Goal: Contribute content: Contribute content

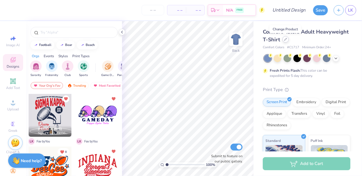
click at [286, 40] on icon at bounding box center [286, 39] width 2 height 2
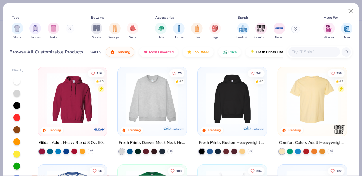
click at [81, 122] on img at bounding box center [73, 99] width 58 height 52
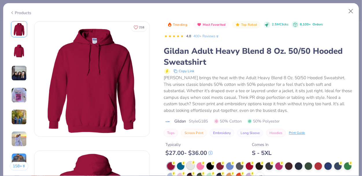
click at [192, 165] on div at bounding box center [191, 166] width 8 height 8
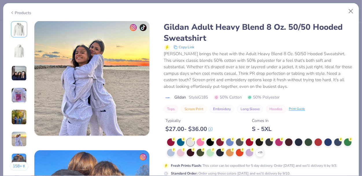
scroll to position [761, 0]
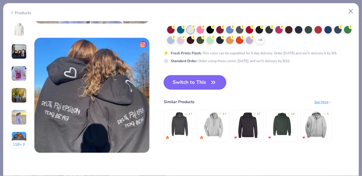
click at [213, 84] on icon "button" at bounding box center [213, 82] width 8 height 8
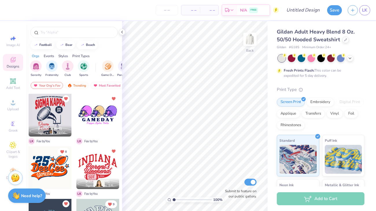
click at [76, 119] on div at bounding box center [55, 115] width 43 height 43
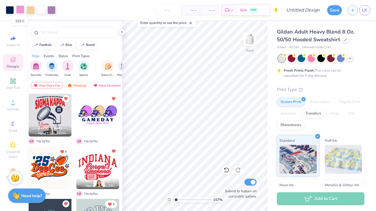
click at [19, 12] on div at bounding box center [20, 9] width 8 height 8
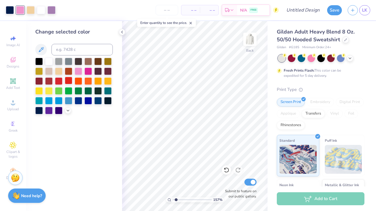
click at [69, 83] on div at bounding box center [69, 81] width 8 height 8
click at [32, 13] on div at bounding box center [31, 9] width 8 height 8
click at [66, 100] on div at bounding box center [69, 101] width 8 height 8
click at [98, 80] on div at bounding box center [98, 81] width 8 height 8
click at [80, 70] on div at bounding box center [79, 71] width 8 height 8
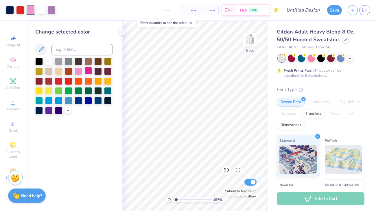
click at [85, 72] on div at bounding box center [88, 71] width 8 height 8
click at [77, 75] on div at bounding box center [79, 71] width 8 height 8
click at [54, 11] on div at bounding box center [51, 9] width 8 height 8
click at [108, 75] on div at bounding box center [108, 71] width 8 height 8
click at [66, 111] on icon at bounding box center [68, 110] width 5 height 5
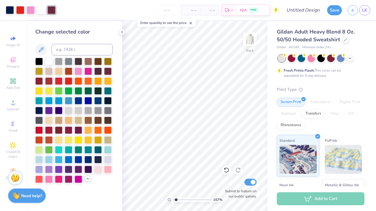
click at [89, 176] on icon at bounding box center [87, 179] width 5 height 5
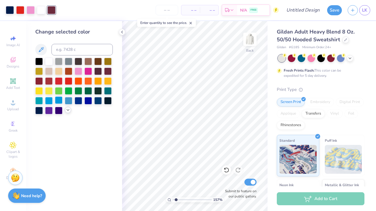
click at [59, 98] on div at bounding box center [59, 101] width 8 height 8
click at [51, 100] on div at bounding box center [49, 101] width 8 height 8
click at [39, 100] on div at bounding box center [39, 101] width 8 height 8
click at [84, 102] on div at bounding box center [88, 101] width 8 height 8
click at [106, 91] on div at bounding box center [108, 91] width 8 height 8
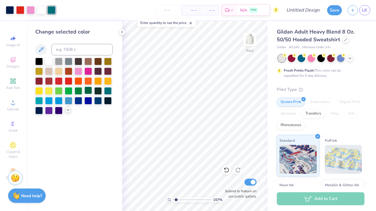
click at [86, 90] on div at bounding box center [88, 91] width 8 height 8
click at [77, 89] on div at bounding box center [79, 91] width 8 height 8
click at [110, 89] on div at bounding box center [108, 91] width 8 height 8
click at [99, 82] on div at bounding box center [98, 81] width 8 height 8
click at [106, 82] on div at bounding box center [108, 81] width 8 height 8
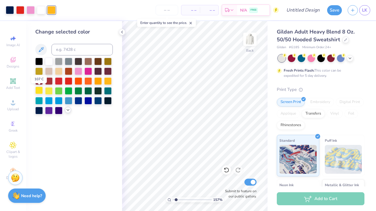
click at [43, 90] on div at bounding box center [39, 91] width 8 height 8
click at [45, 91] on div at bounding box center [49, 91] width 8 height 8
click at [58, 70] on div at bounding box center [59, 71] width 8 height 8
click at [75, 80] on div at bounding box center [79, 81] width 8 height 8
click at [57, 72] on div at bounding box center [59, 71] width 8 height 8
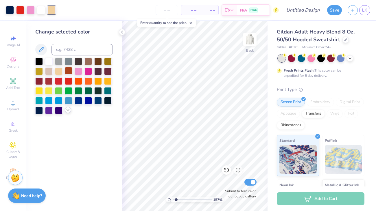
click at [65, 73] on div at bounding box center [69, 71] width 8 height 8
click at [60, 73] on div at bounding box center [59, 71] width 8 height 8
click at [108, 71] on div at bounding box center [108, 71] width 8 height 8
click at [40, 78] on div at bounding box center [39, 81] width 8 height 8
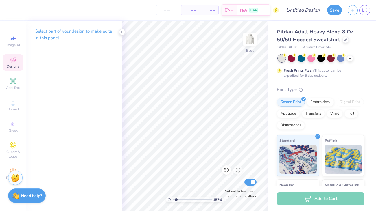
click at [13, 60] on icon at bounding box center [13, 59] width 7 height 7
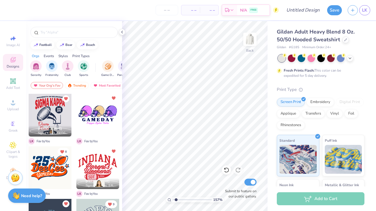
click at [113, 98] on icon "Unlike" at bounding box center [113, 98] width 3 height 3
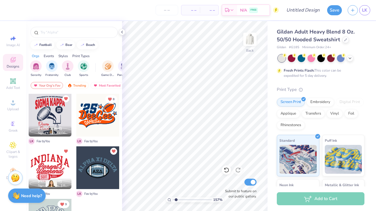
click at [99, 120] on div at bounding box center [97, 115] width 43 height 43
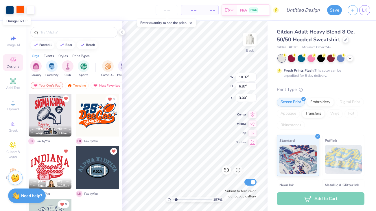
click at [18, 10] on div at bounding box center [20, 9] width 8 height 8
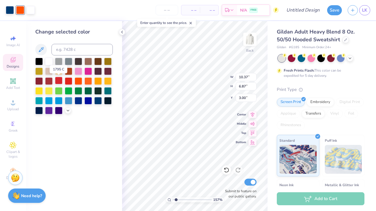
click at [57, 81] on div at bounding box center [59, 81] width 8 height 8
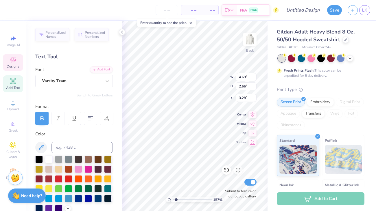
type input "1.57022098082327"
type textarea "‘2"
type input "1.57022098082327"
type textarea "‘26"
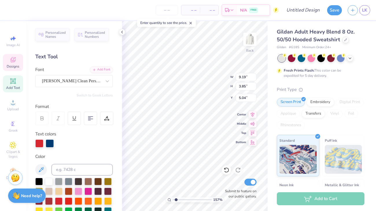
type input "1.57022098082327"
type textarea "HC"
type input "1.57022098082327"
type textarea "HCHS"
type input "1.57022098082327"
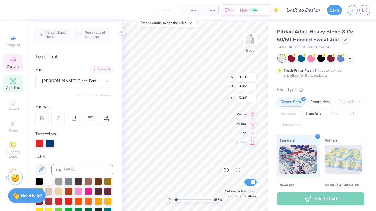
type input "4.66"
type input "1.28"
type input "7.78"
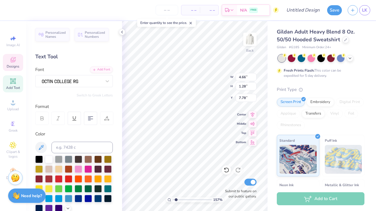
type input "1.57022098082327"
type textarea "GAMFEDAY"
type input "1.57022098082327"
type textarea "GAMFlEDAY"
type input "1.57022098082327"
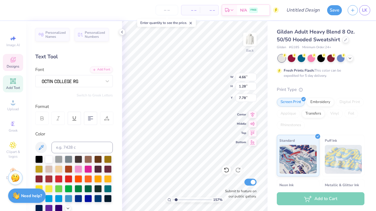
type textarea "GAMFlaEDAY"
type input "1.57022098082327"
type textarea "F"
type input "1.57022098082327"
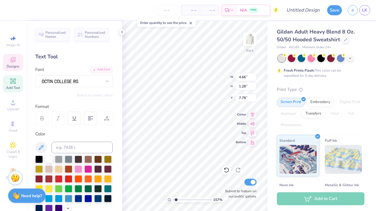
scroll to position [0, 0]
type textarea "Fl"
type input "1.57022098082327"
type textarea "Flag"
type input "1.57022098082327"
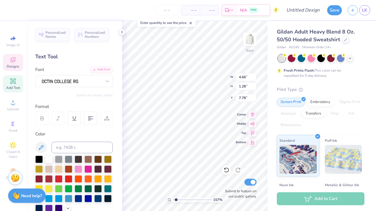
type textarea "Flag"
type input "1.57022098082327"
type textarea "Flag F"
type input "1.57022098082327"
type textarea "Flag Foo"
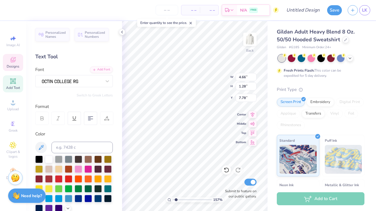
type input "1.57022098082327"
type textarea "Flag Foot"
type input "1.57022098082327"
type textarea "Flag Footba"
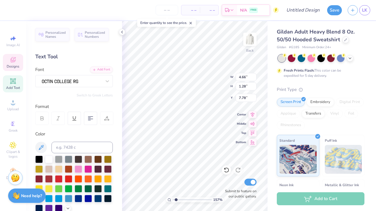
type input "1.57022098082327"
type textarea "Flag Football"
type input "1.57022098082327"
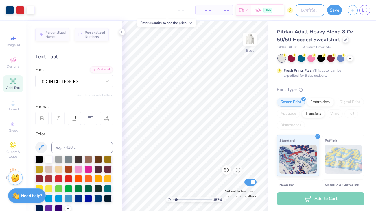
click at [312, 9] on input "Design Title" at bounding box center [310, 10] width 28 height 12
type input "f"
type input "1.57022098082327"
type input "fl"
type input "1.57022098082327"
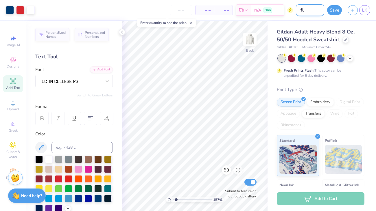
type input "fla"
type input "1.57022098082327"
type input "flag"
type input "1.57022098082327"
type input "[PERSON_NAME]"
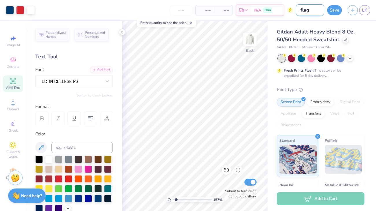
type input "1.57022098082327"
type input "[PERSON_NAME]"
click at [336, 8] on button "Save" at bounding box center [334, 9] width 15 height 10
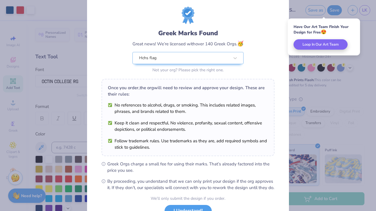
scroll to position [59, 0]
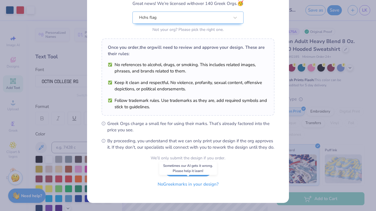
click at [204, 176] on button "No Greek marks in your design?" at bounding box center [188, 185] width 71 height 12
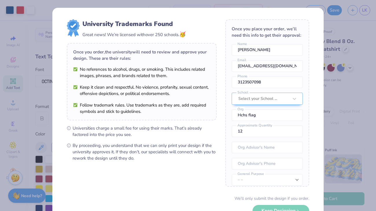
scroll to position [40, 0]
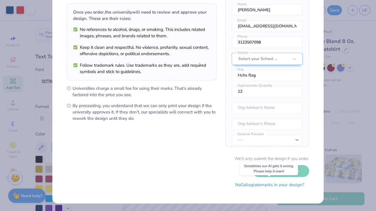
click at [240, 176] on button "No Collegiate marks in your design?" at bounding box center [269, 185] width 79 height 12
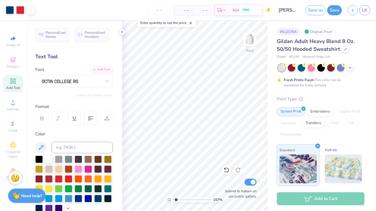
scroll to position [0, 0]
click at [338, 7] on button "Save" at bounding box center [334, 9] width 15 height 10
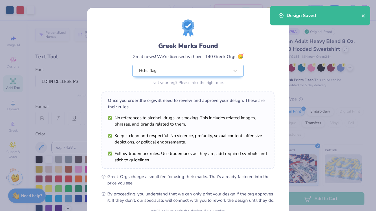
click at [362, 17] on icon "close" at bounding box center [364, 16] width 4 height 5
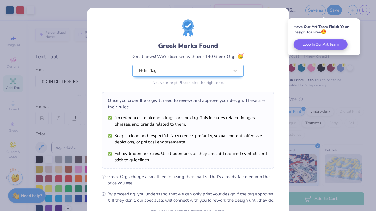
scroll to position [59, 0]
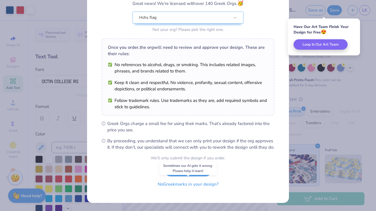
click at [184, 176] on button "No Greek marks in your design?" at bounding box center [188, 185] width 71 height 12
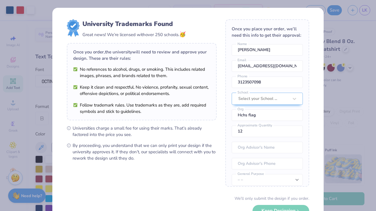
scroll to position [40, 0]
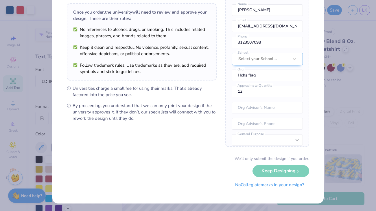
click at [243, 176] on button "No Collegiate marks in your design?" at bounding box center [269, 185] width 79 height 12
type input "1.57022098082327"
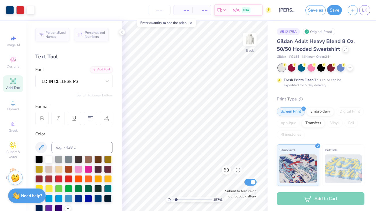
scroll to position [0, 0]
click at [362, 9] on link "LK" at bounding box center [364, 10] width 11 height 10
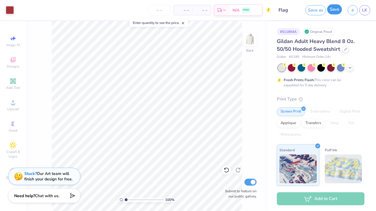
click at [333, 9] on button "Save" at bounding box center [334, 9] width 15 height 10
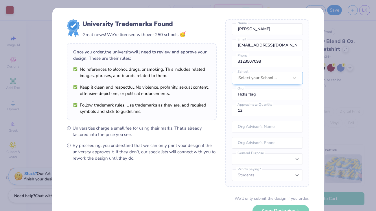
scroll to position [40, 0]
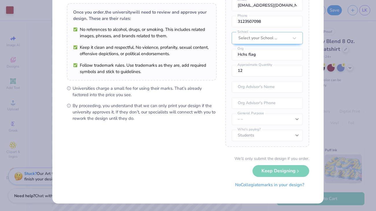
click at [245, 185] on button "No Collegiate marks in your design?" at bounding box center [269, 185] width 79 height 12
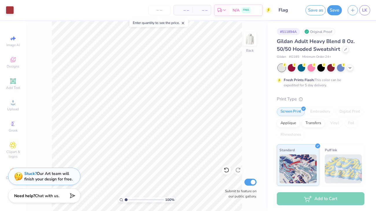
scroll to position [0, 0]
click at [367, 8] on span "LK" at bounding box center [364, 10] width 5 height 7
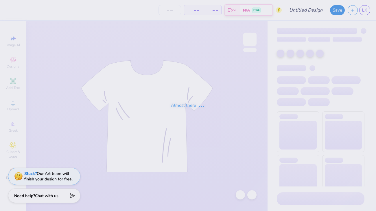
type input "flag"
type input "24"
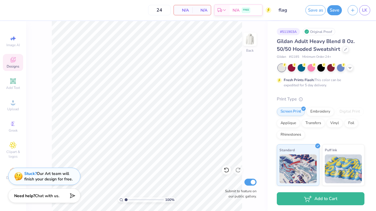
click at [12, 68] on span "Designs" at bounding box center [13, 66] width 13 height 5
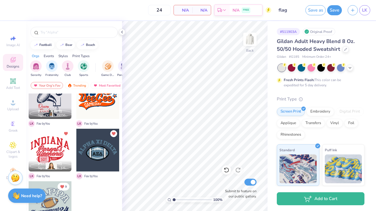
scroll to position [19, 0]
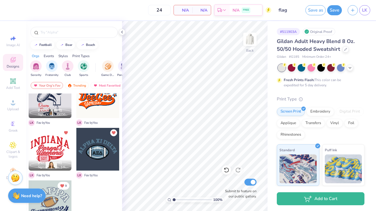
click at [60, 147] on div at bounding box center [50, 149] width 43 height 43
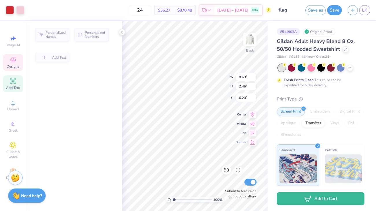
type input "8.69"
type input "2.46"
type input "6.20"
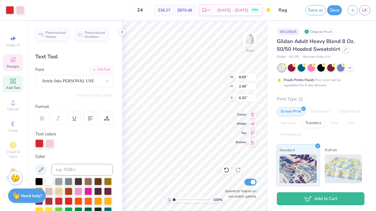
scroll to position [0, 0]
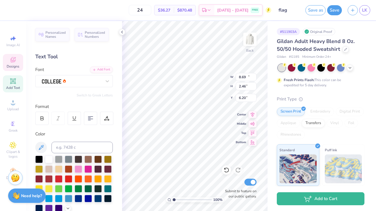
type input "13.79"
type input "4.96"
type input "3.00"
type textarea "Red Devil"
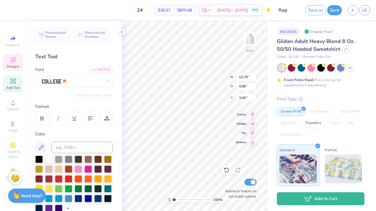
scroll to position [0, 0]
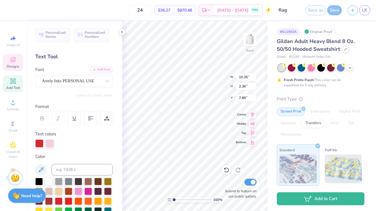
type textarea "Football"
type input "8.69"
type input "2.46"
type input "6.20"
type input "15.47"
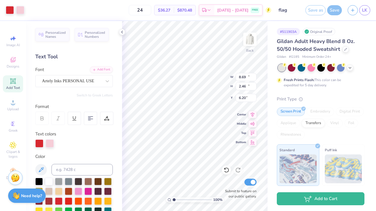
type input "10.01"
type input "2.92"
type input "1.30497407213792"
type input "8.69"
type input "2.46"
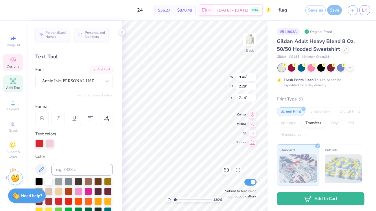
type input "6.20"
type input "1.30497407213792"
type textarea "F"
type input "1.30497407213792"
type textarea "Flag"
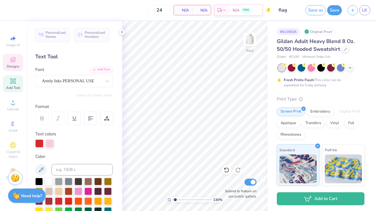
click at [20, 66] on div "Designs" at bounding box center [13, 62] width 20 height 17
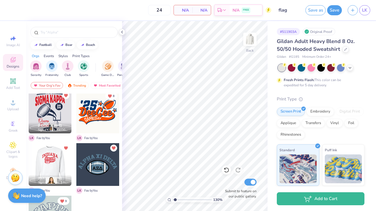
scroll to position [0, 0]
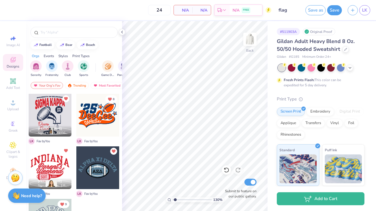
click at [67, 151] on icon "Unlike" at bounding box center [65, 150] width 3 height 3
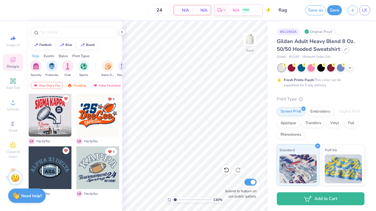
click at [66, 151] on icon "Unlike" at bounding box center [65, 150] width 3 height 3
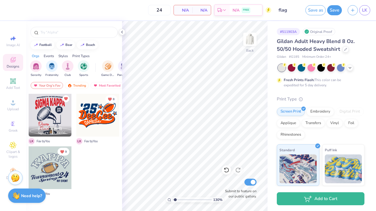
click at [55, 169] on div at bounding box center [50, 168] width 43 height 43
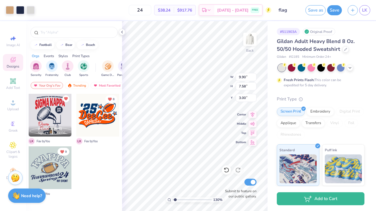
type input "1.30497407213792"
type input "12.61"
type input "9.66"
click at [251, 115] on icon at bounding box center [252, 114] width 8 height 7
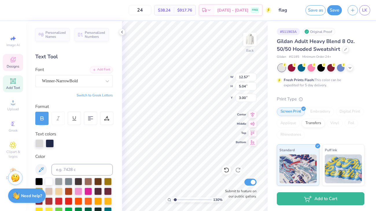
type input "1.30497407213792"
type textarea "HCH"
type input "1.30497407213792"
type textarea "HCHS"
type input "1.30497407213792"
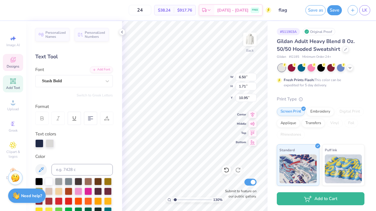
type input "9.54"
type input "2.58"
type input "9.25"
type input "1.30497407213792"
type textarea "F"
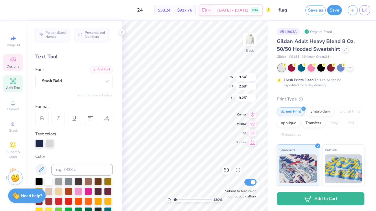
type input "1.30497407213792"
type textarea "Flag"
type input "1.30497407213792"
type textarea "F"
type input "1.30497407213792"
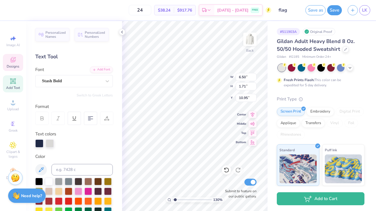
type textarea "Foo"
type input "1.30497407213792"
type textarea "Footbal"
type input "1.30497407213792"
type textarea "Football"
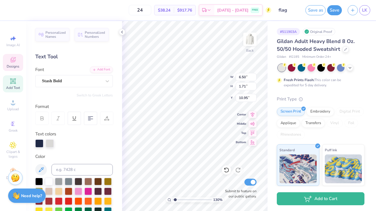
scroll to position [0, 0]
type input "1.30497407213792"
type textarea "2"
type input "1.30497407213792"
type textarea "25"
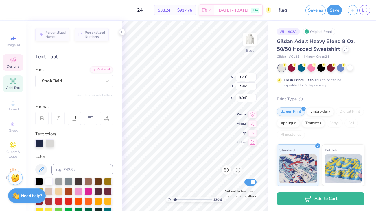
type input "1.30497407213792"
type input "3.64"
type input "0.77"
type input "11.80"
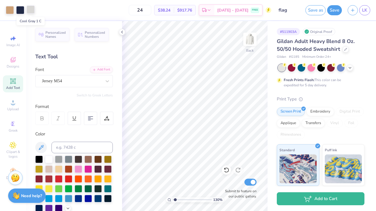
click at [30, 9] on div at bounding box center [31, 9] width 8 height 8
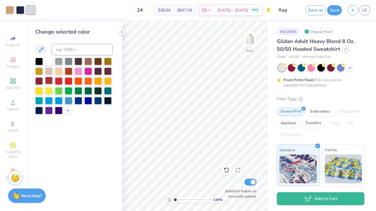
click at [52, 82] on div at bounding box center [49, 81] width 8 height 8
click at [60, 62] on div at bounding box center [59, 61] width 8 height 8
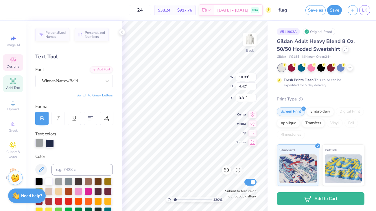
click at [39, 146] on div at bounding box center [39, 143] width 8 height 8
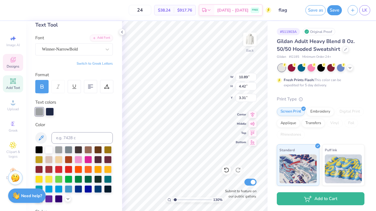
scroll to position [34, 0]
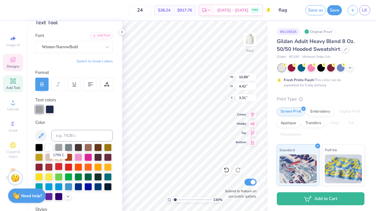
click at [59, 165] on div at bounding box center [59, 167] width 8 height 8
click at [49, 166] on div at bounding box center [49, 167] width 8 height 8
click at [10, 7] on div at bounding box center [10, 9] width 8 height 8
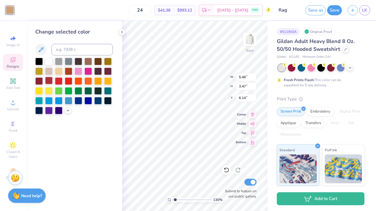
click at [51, 79] on div at bounding box center [49, 81] width 8 height 8
click at [224, 170] on icon at bounding box center [224, 169] width 1 height 1
click at [122, 33] on icon at bounding box center [122, 32] width 5 height 5
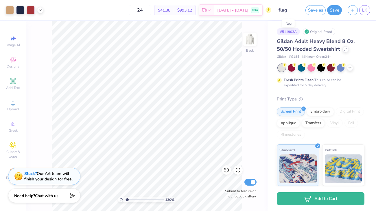
click at [290, 9] on input "flag" at bounding box center [288, 10] width 28 height 12
click at [283, 10] on input "flag" at bounding box center [288, 10] width 28 height 12
click at [285, 12] on input "flag" at bounding box center [288, 10] width 28 height 12
click at [282, 11] on input "flag" at bounding box center [288, 10] width 28 height 12
click at [284, 11] on input "flag" at bounding box center [288, 10] width 28 height 12
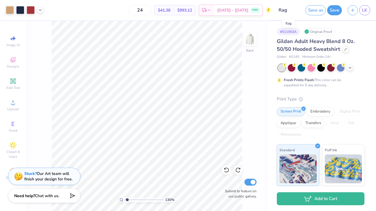
click at [284, 9] on input "flag" at bounding box center [288, 10] width 28 height 12
click at [285, 10] on input "flag" at bounding box center [288, 10] width 28 height 12
click at [291, 12] on input "flag" at bounding box center [288, 10] width 28 height 12
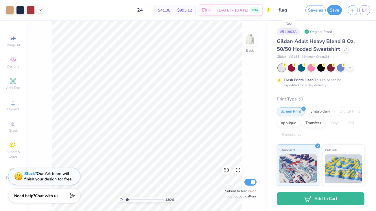
click at [287, 10] on input "flag" at bounding box center [288, 10] width 28 height 12
click at [286, 10] on input "flag" at bounding box center [288, 10] width 28 height 12
click at [282, 10] on input "flag" at bounding box center [288, 10] width 28 height 12
click at [335, 8] on button "Save" at bounding box center [334, 9] width 15 height 10
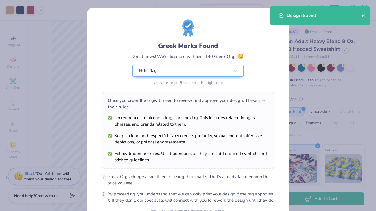
click at [362, 16] on icon "close" at bounding box center [363, 15] width 3 height 3
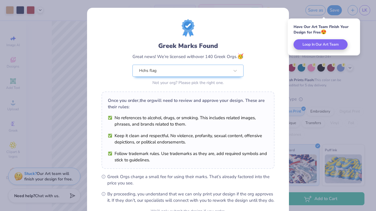
scroll to position [59, 0]
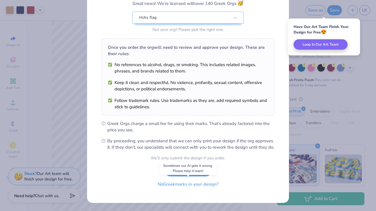
click at [188, 187] on button "No Greek marks in your design?" at bounding box center [188, 185] width 71 height 12
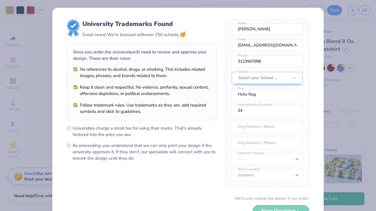
scroll to position [40, 0]
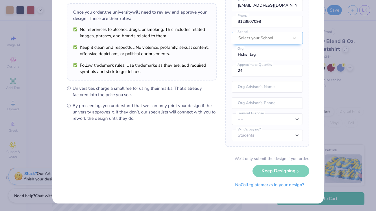
click at [261, 187] on button "No Collegiate marks in your design?" at bounding box center [269, 185] width 79 height 12
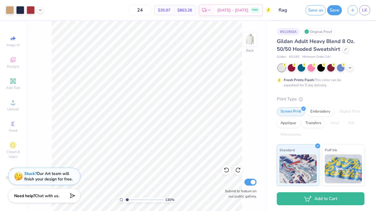
scroll to position [0, 0]
type input "1.30497407213792"
click at [366, 12] on span "LK" at bounding box center [364, 10] width 5 height 7
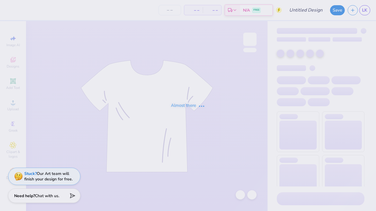
type input "flag"
type input "24"
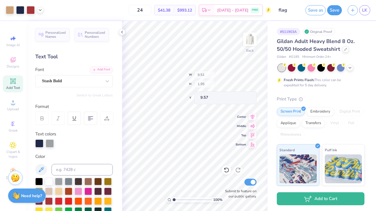
scroll to position [147, 0]
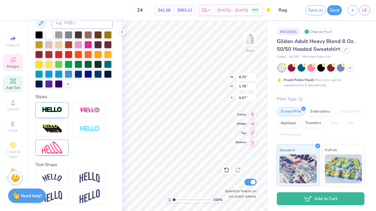
type input "6.54"
type input "2.16"
type input "10.72"
type input "8.64"
type input "2.21"
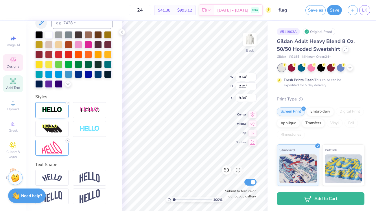
type input "9.34"
type input "10.72"
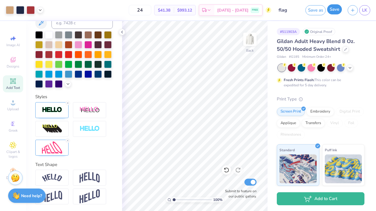
click at [339, 12] on button "Save" at bounding box center [334, 9] width 15 height 10
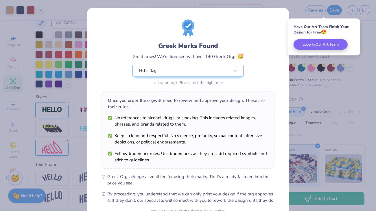
scroll to position [59, 0]
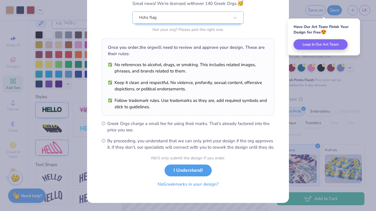
click at [202, 186] on button "No Greek marks in your design?" at bounding box center [188, 185] width 71 height 12
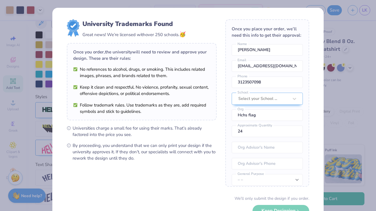
scroll to position [40, 0]
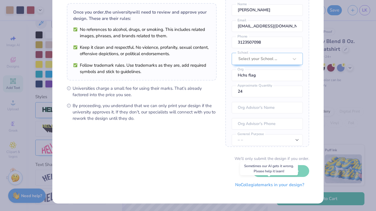
click at [235, 186] on button "No Collegiate marks in your design?" at bounding box center [269, 185] width 79 height 12
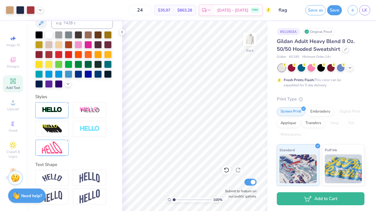
scroll to position [0, 0]
click at [365, 8] on span "LK" at bounding box center [364, 10] width 5 height 7
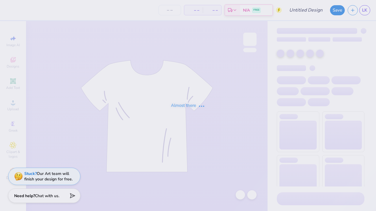
type input "[PERSON_NAME]"
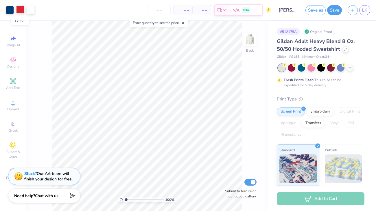
click at [20, 6] on div at bounding box center [20, 9] width 8 height 8
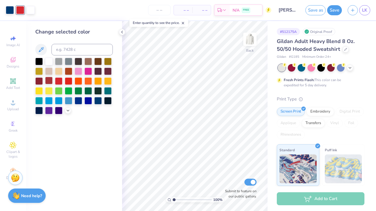
click at [49, 83] on div at bounding box center [49, 81] width 8 height 8
click at [334, 8] on button "Save" at bounding box center [334, 9] width 15 height 10
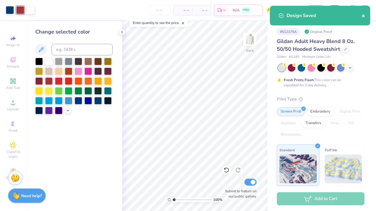
click at [363, 14] on icon "close" at bounding box center [364, 16] width 4 height 5
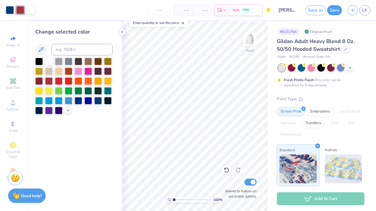
click at [366, 13] on div "Design Saved" at bounding box center [320, 18] width 103 height 26
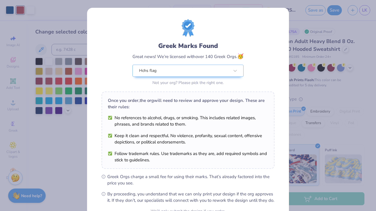
scroll to position [59, 0]
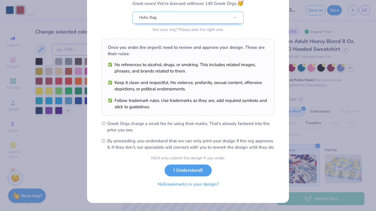
click at [170, 187] on button "No Greek marks in your design?" at bounding box center [188, 185] width 71 height 12
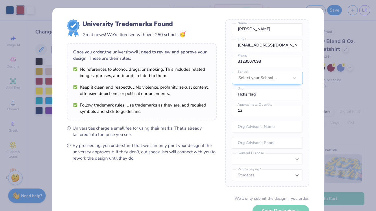
scroll to position [40, 0]
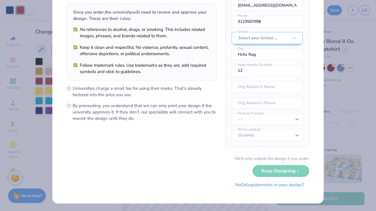
click at [240, 187] on button "No Collegiate marks in your design?" at bounding box center [269, 185] width 79 height 12
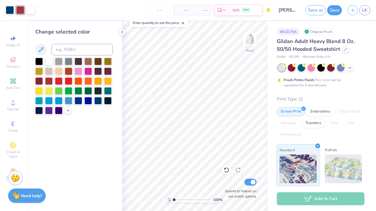
scroll to position [0, 0]
click at [361, 12] on link "LK" at bounding box center [364, 10] width 11 height 10
